Goal: Information Seeking & Learning: Learn about a topic

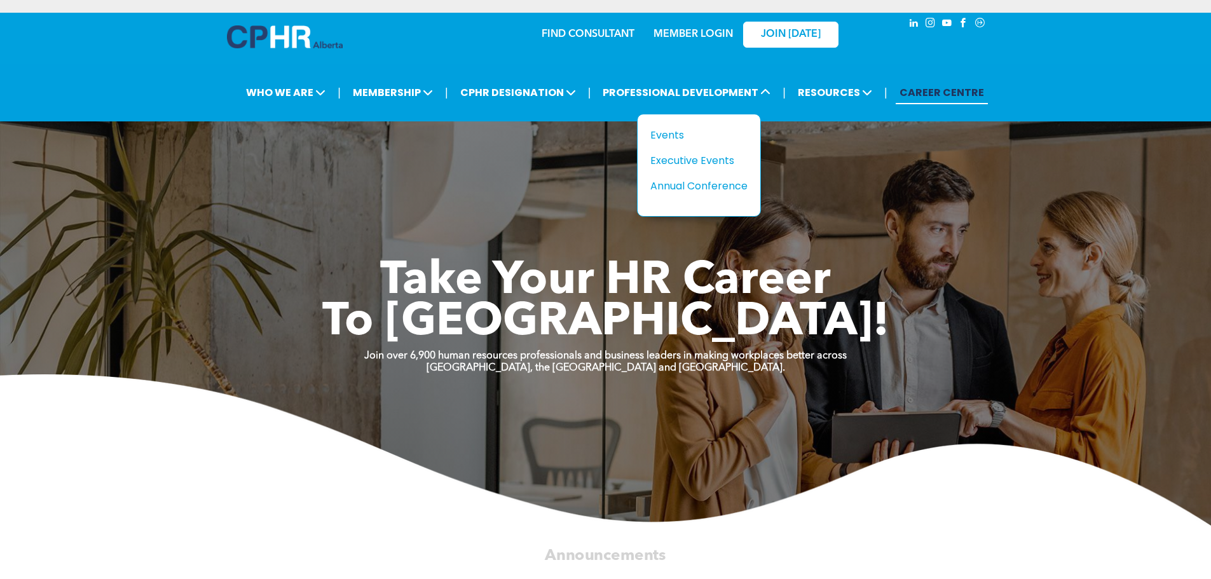
click at [672, 134] on div "Events" at bounding box center [694, 135] width 88 height 16
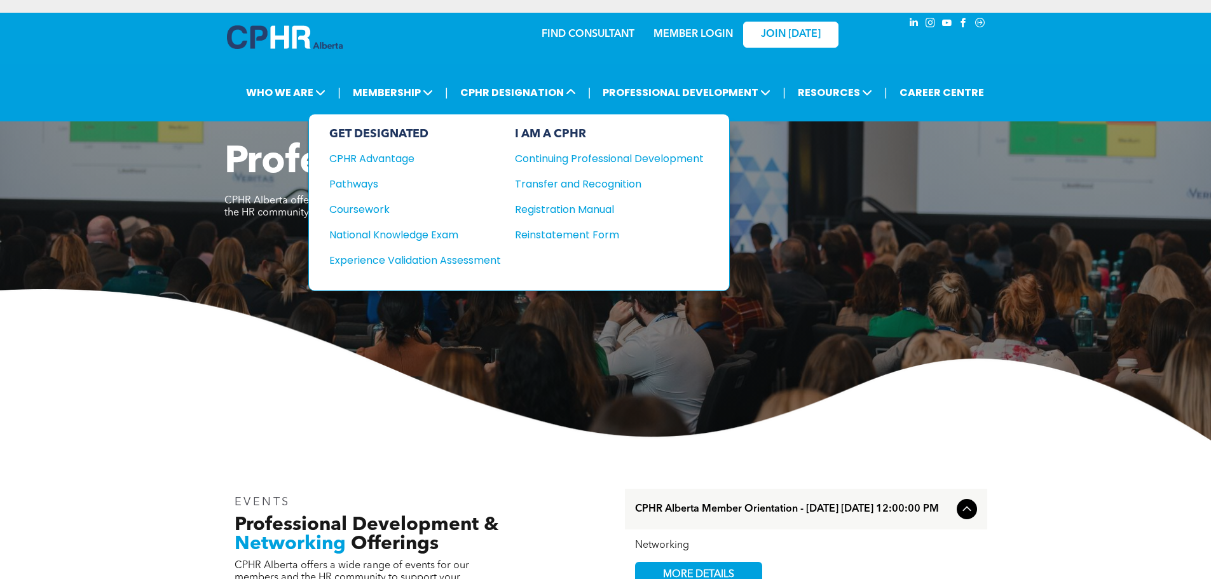
click at [529, 85] on span "CPHR DESIGNATION" at bounding box center [517, 93] width 123 height 24
click at [399, 158] on div "CPHR Advantage" at bounding box center [406, 159] width 154 height 16
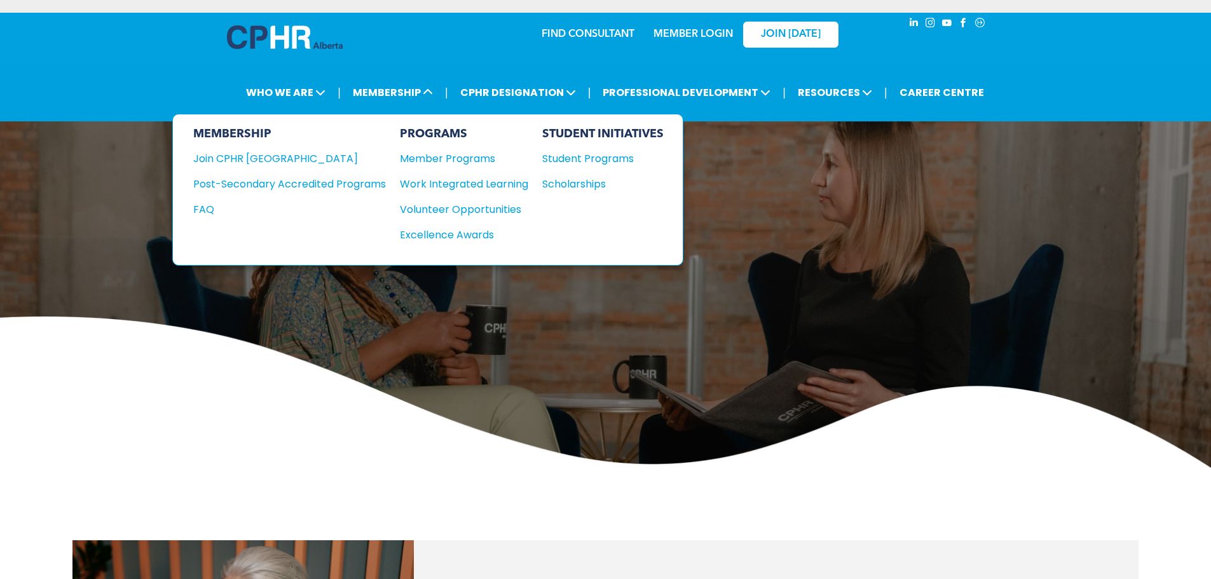
click at [433, 153] on div "Member Programs" at bounding box center [458, 159] width 116 height 16
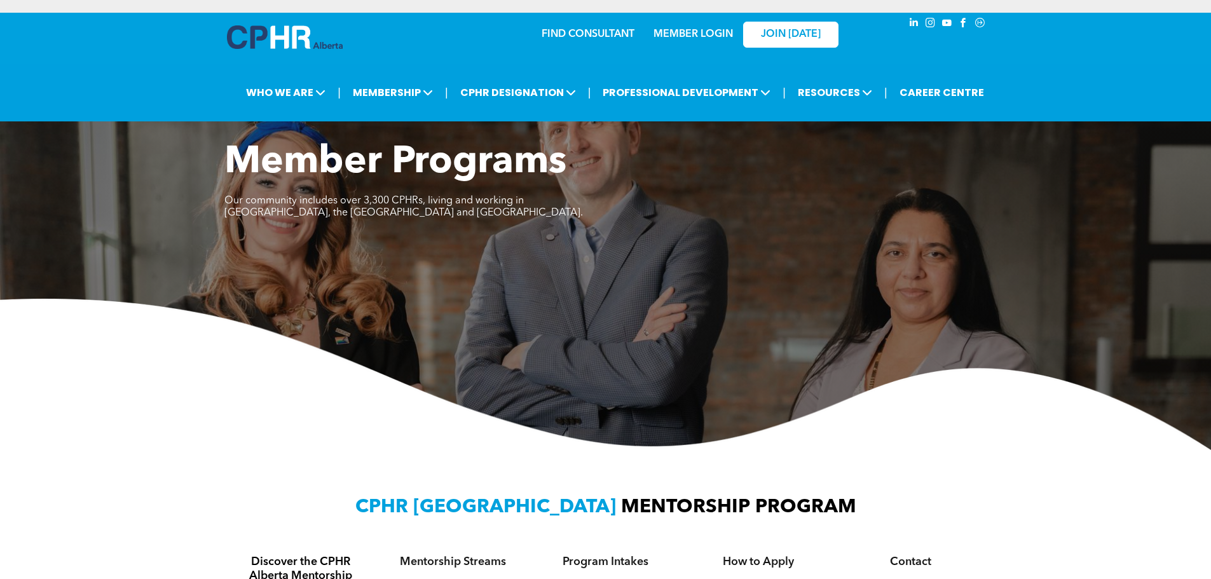
click at [585, 31] on link "FIND CONSULTANT" at bounding box center [588, 34] width 93 height 10
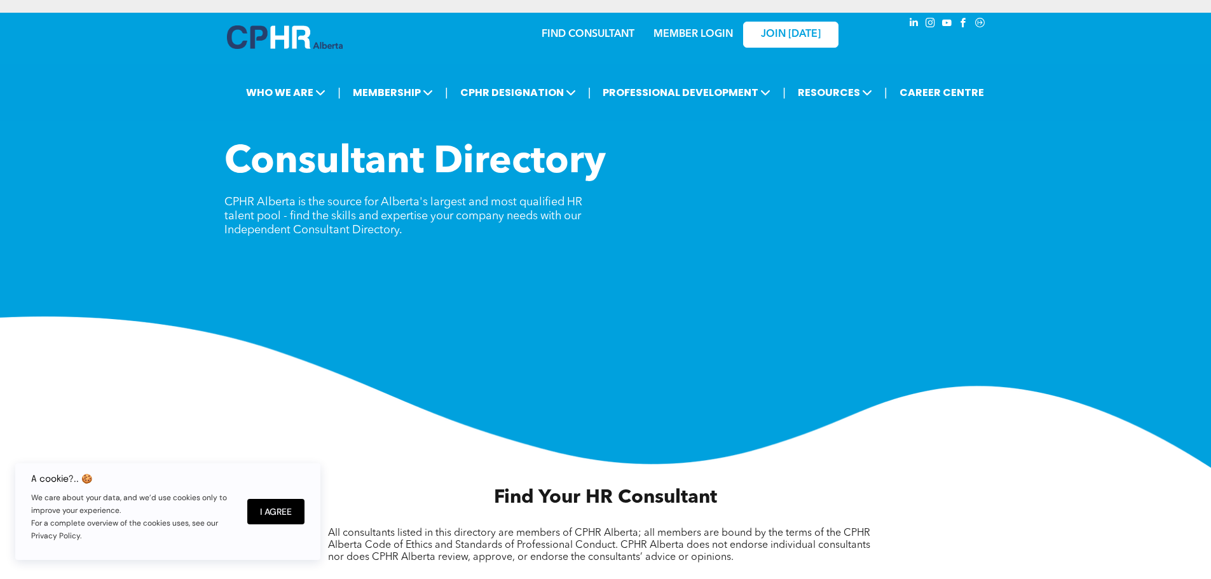
drag, startPoint x: 224, startPoint y: 198, endPoint x: 413, endPoint y: 230, distance: 191.4
click at [413, 230] on p "CPHR Alberta is the source for Alberta's largest and most qualified HR talent p…" at bounding box center [414, 216] width 381 height 42
copy span "CPHR Alberta is the source for Alberta's largest and most qualified HR talent p…"
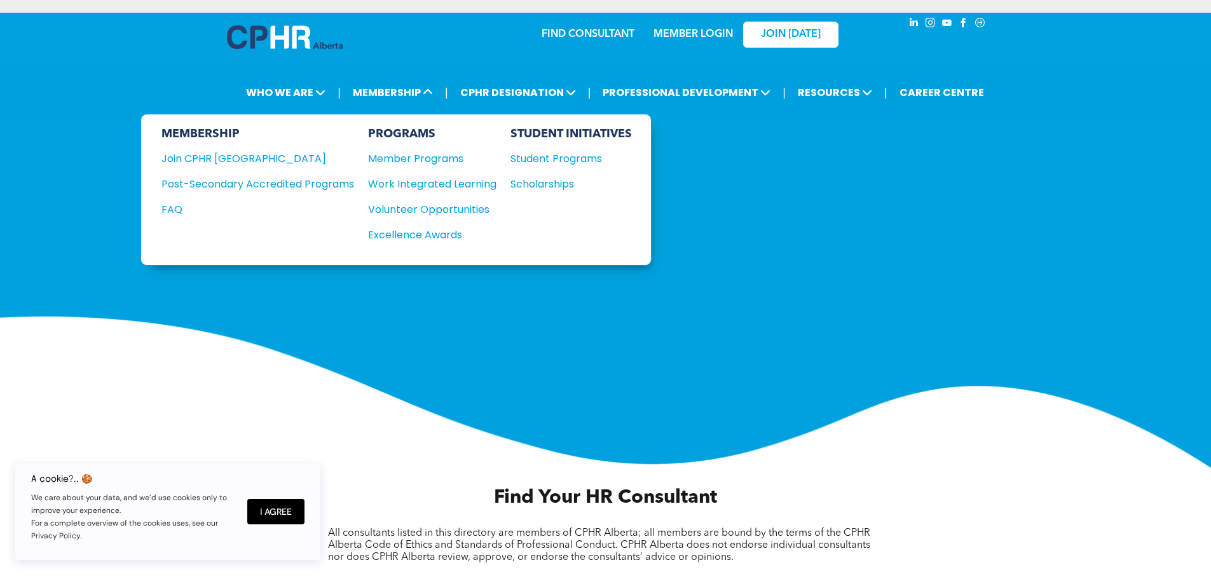
click at [251, 153] on div "Join CPHR [GEOGRAPHIC_DATA]" at bounding box center [248, 159] width 174 height 16
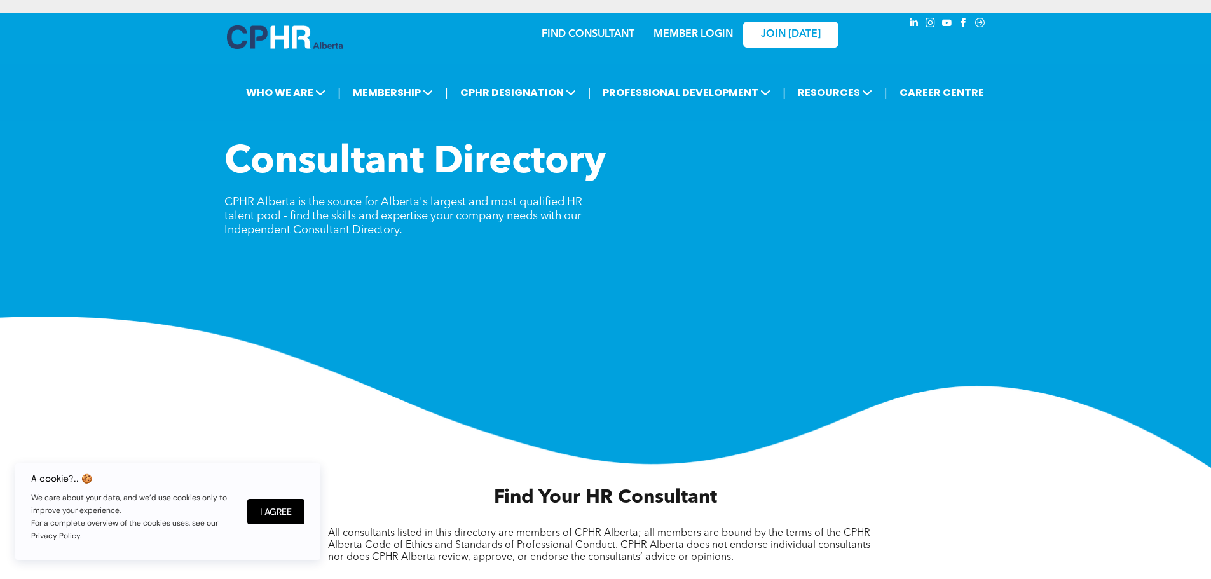
copy span "CPHR Alberta is the source for Alberta's largest and most qualified HR talent p…"
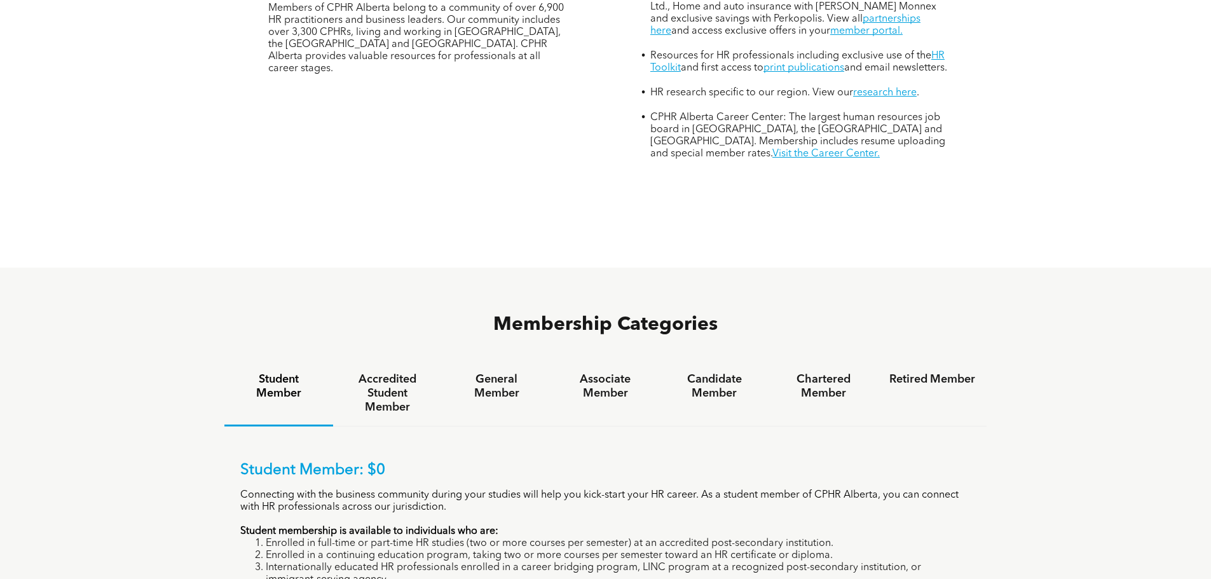
scroll to position [636, 0]
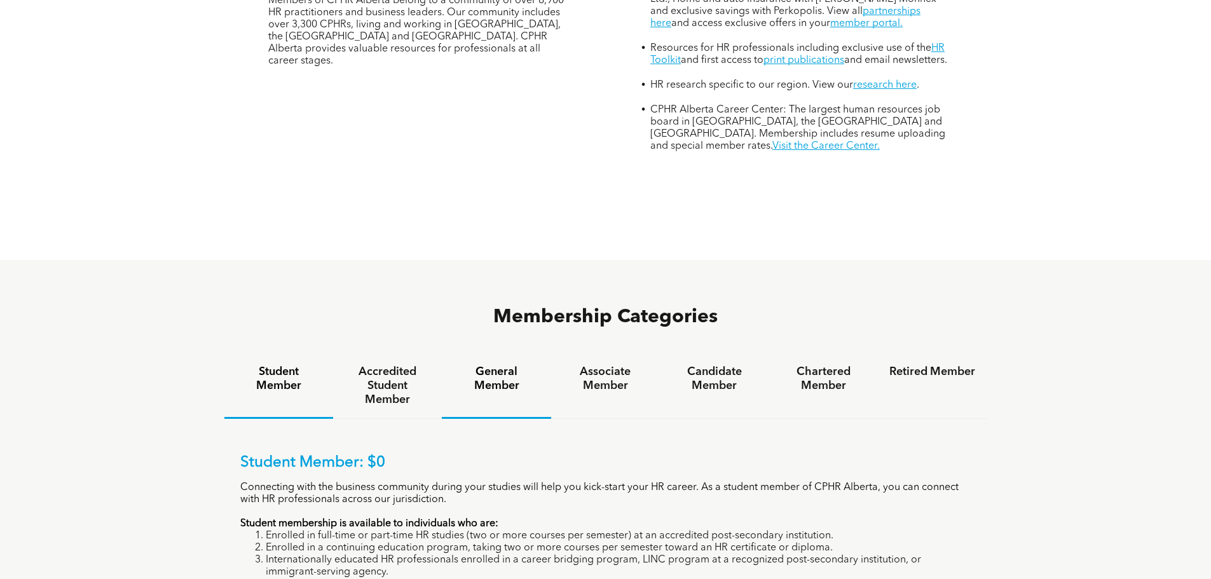
click at [507, 365] on h4 "General Member" at bounding box center [496, 379] width 86 height 28
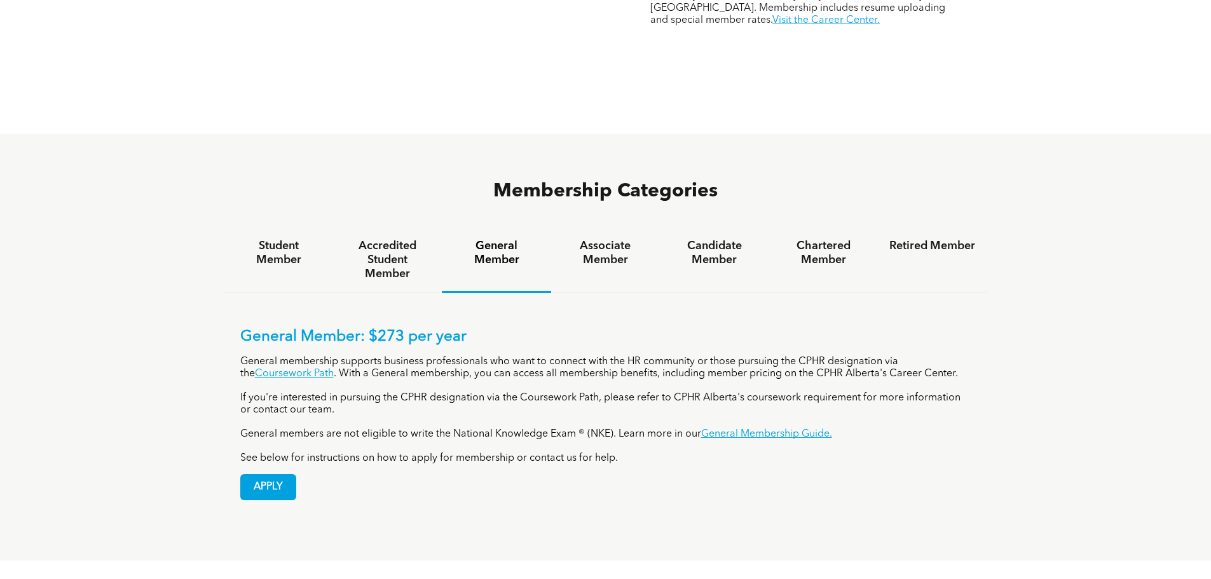
scroll to position [763, 0]
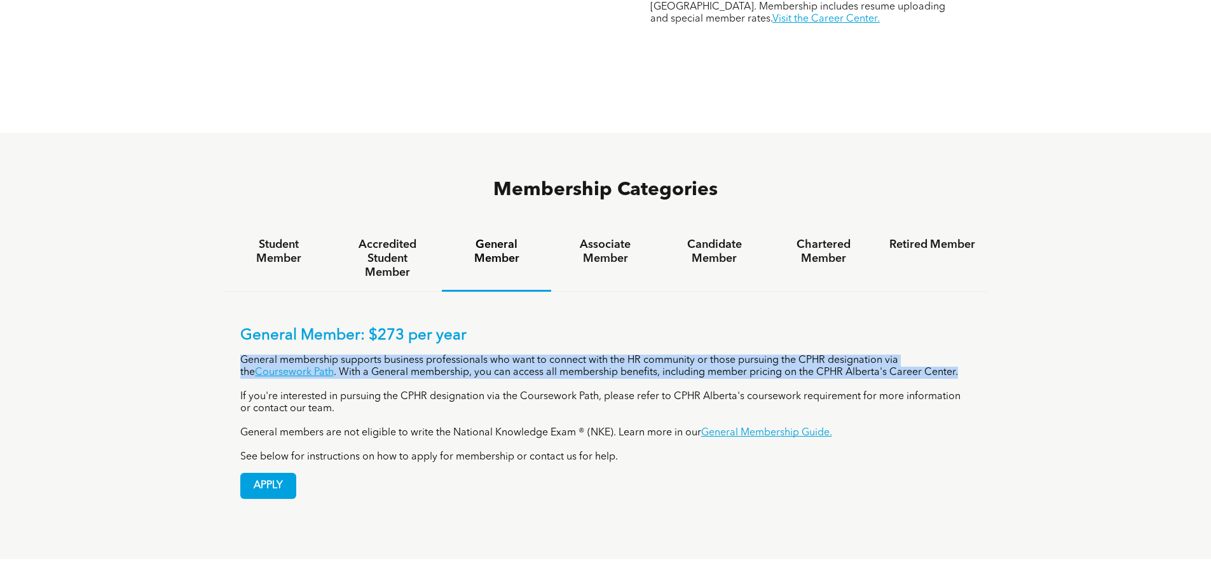
drag, startPoint x: 240, startPoint y: 309, endPoint x: 947, endPoint y: 325, distance: 707.6
click at [947, 355] on p "General membership supports business professionals who want to connect with the…" at bounding box center [605, 367] width 731 height 24
copy p "General membership supports business professionals who want to connect with the…"
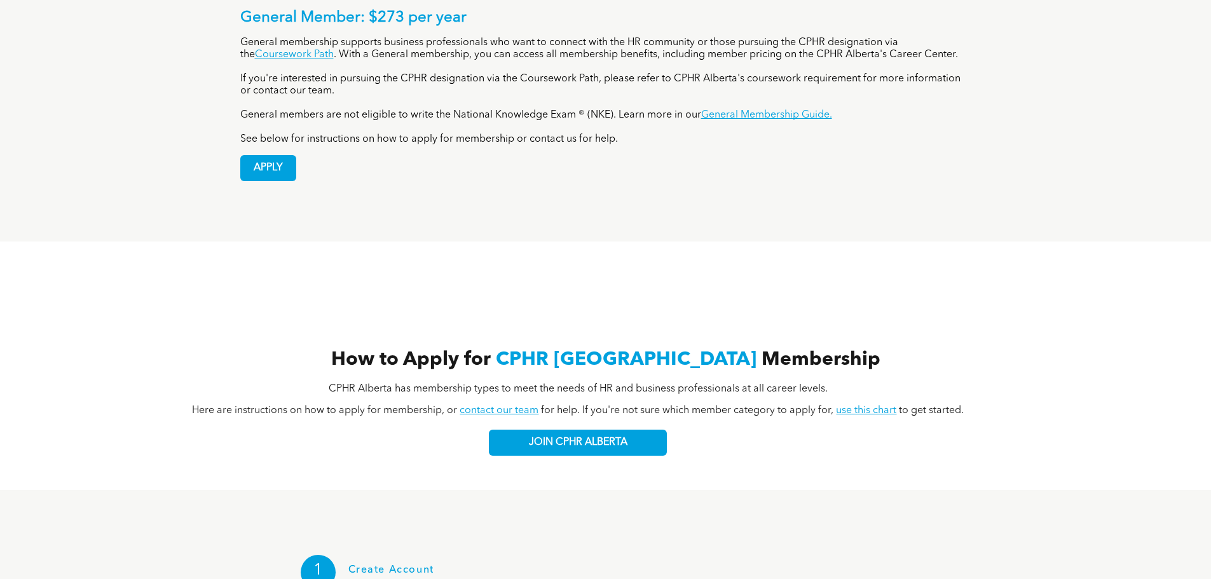
click at [838, 242] on div "How to Apply for CPHR Alberta Membership CPHR Alberta has membership types to m…" at bounding box center [605, 366] width 1211 height 249
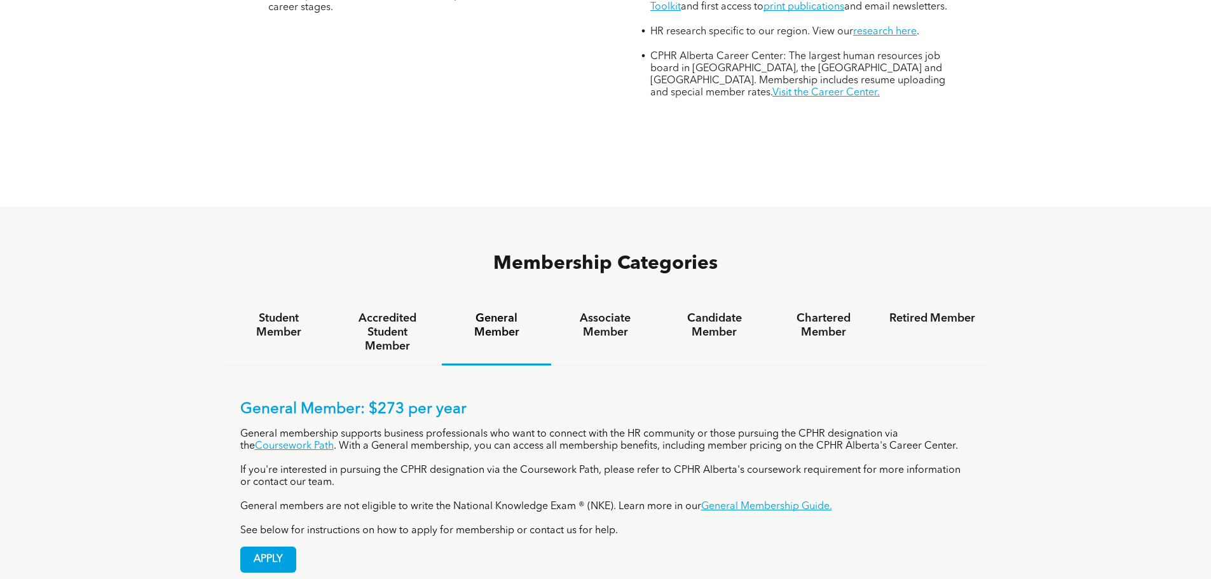
scroll to position [660, 0]
